Goal: Navigation & Orientation: Find specific page/section

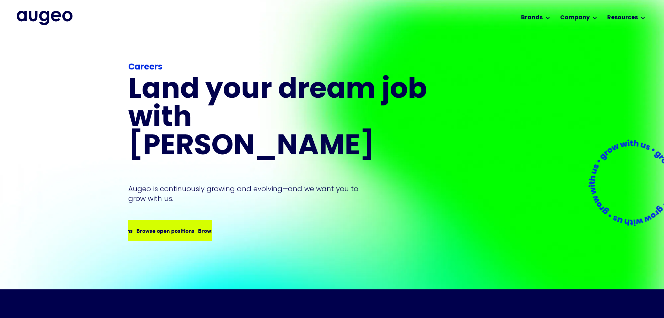
click at [152, 226] on div "Browse open positions" at bounding box center [163, 230] width 58 height 8
